Goal: Task Accomplishment & Management: Manage account settings

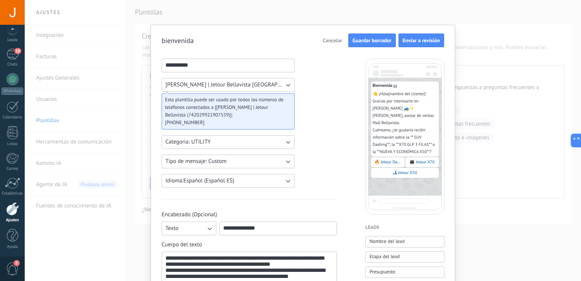
click at [382, 39] on span "Guardar borrador" at bounding box center [372, 40] width 39 height 5
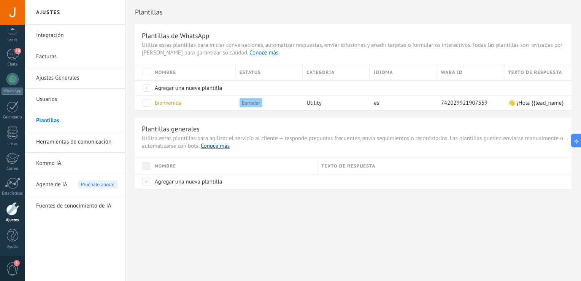
click at [44, 179] on span "Agente de IA" at bounding box center [51, 184] width 31 height 21
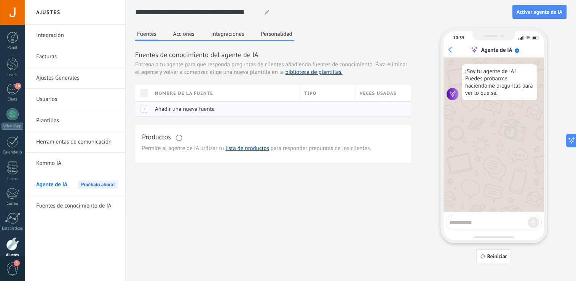
click at [145, 108] on div at bounding box center [143, 108] width 16 height 15
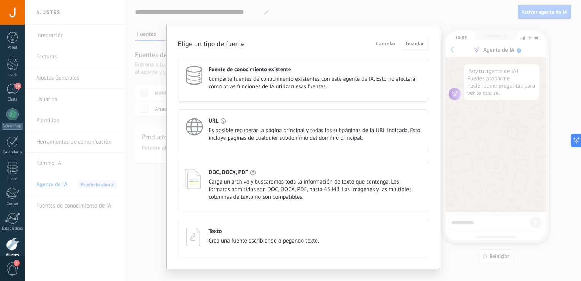
click at [385, 47] on button "Cancelar" at bounding box center [386, 43] width 26 height 11
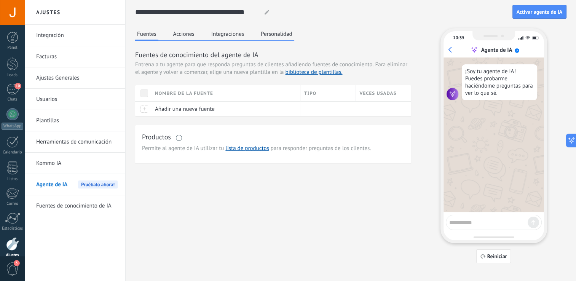
click at [83, 164] on link "Kommo IA" at bounding box center [76, 163] width 81 height 21
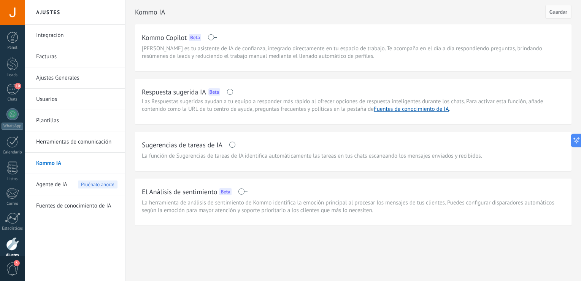
click at [242, 81] on div "Respuesta sugerida IA Beta Las Respuestas sugeridas ayudan a tu equipo a respon…" at bounding box center [353, 101] width 437 height 45
click at [244, 192] on span at bounding box center [243, 191] width 10 height 6
click at [9, 66] on div at bounding box center [12, 63] width 11 height 14
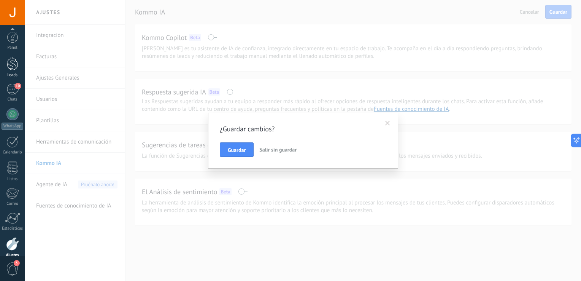
scroll to position [35, 0]
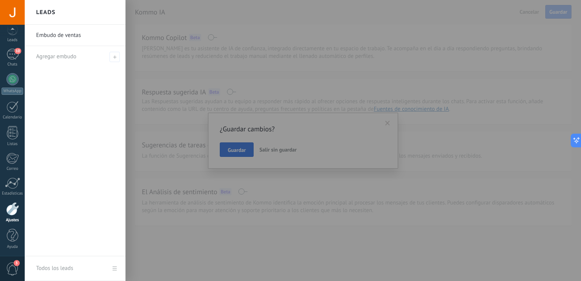
click at [239, 154] on div at bounding box center [315, 140] width 581 height 281
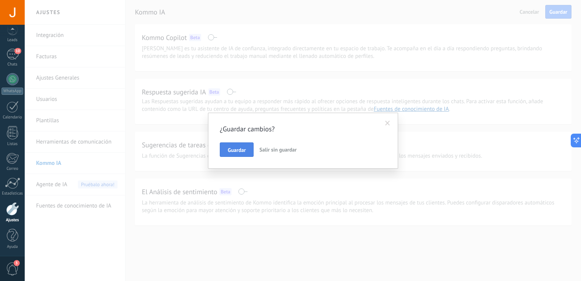
click at [240, 150] on span "Guardar" at bounding box center [237, 149] width 18 height 5
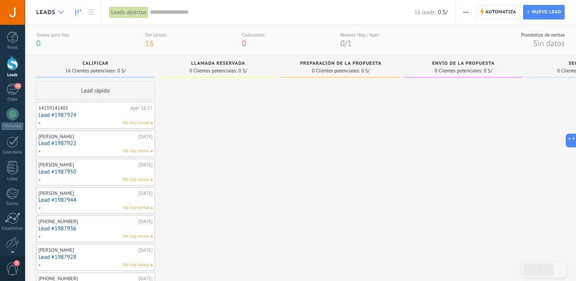
click at [64, 13] on div at bounding box center [61, 12] width 13 height 15
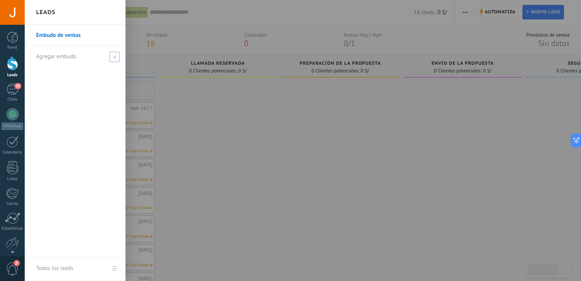
click at [116, 61] on span at bounding box center [115, 57] width 10 height 10
